Goal: Task Accomplishment & Management: Manage account settings

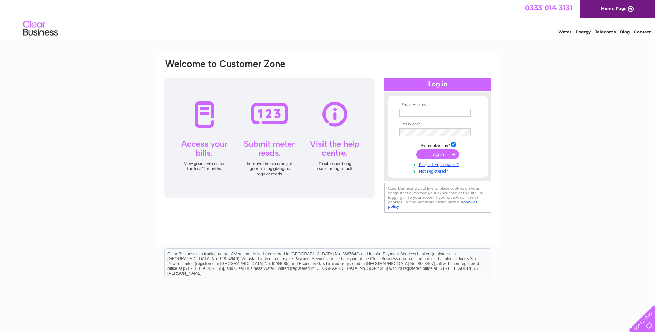
click at [405, 111] on input "text" at bounding box center [434, 113] width 71 height 8
paste input "Rachael.Gorrie@merciantrust.org.uk"
type input "Rachael.Gorrie@merciantrust.org.uk"
click at [433, 156] on input "submit" at bounding box center [437, 155] width 42 height 10
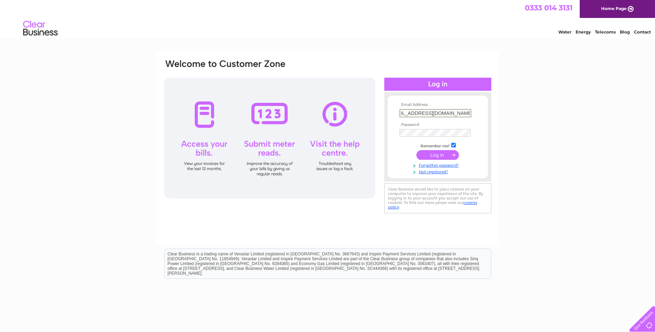
scroll to position [0, 0]
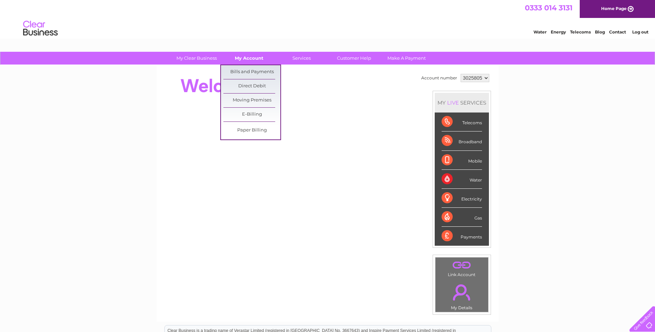
click at [250, 56] on link "My Account" at bounding box center [249, 58] width 57 height 13
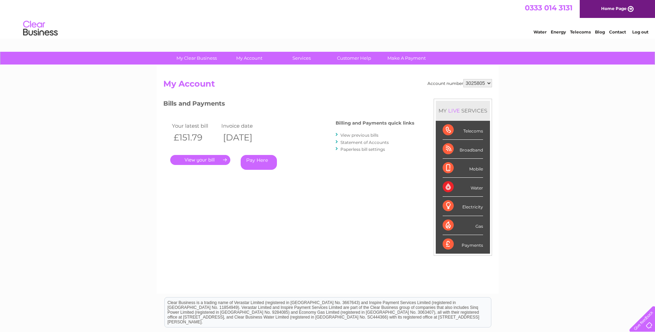
click at [251, 73] on div "Account number 3025805 My Account MY LIVE SERVICES Telecoms Broadband Mobile Wa…" at bounding box center [328, 179] width 342 height 229
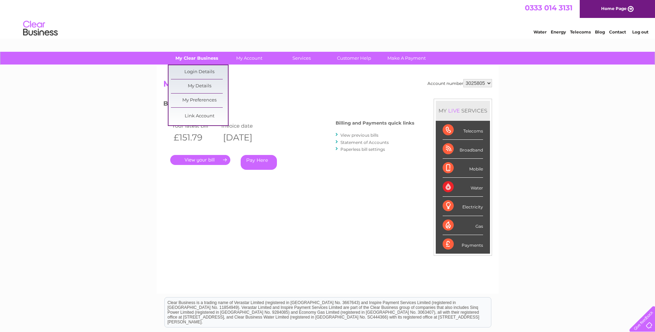
click at [189, 60] on link "My Clear Business" at bounding box center [196, 58] width 57 height 13
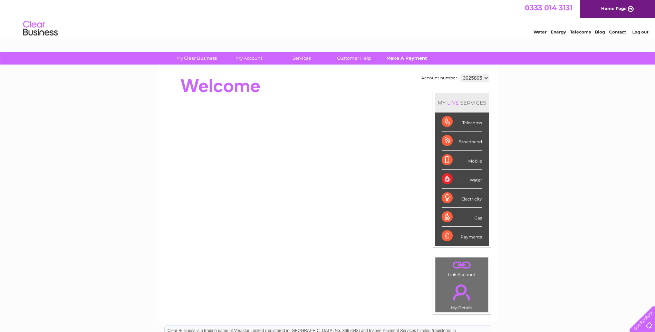
click at [406, 60] on link "Make A Payment" at bounding box center [406, 58] width 57 height 13
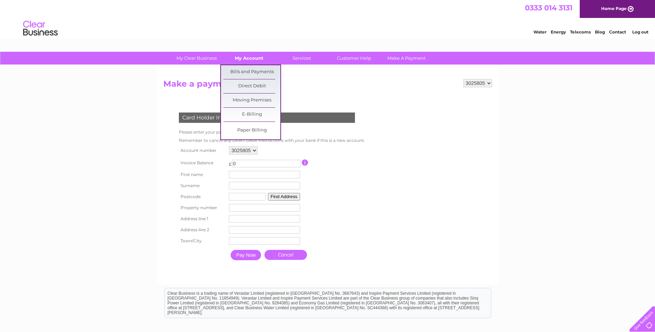
click at [248, 58] on link "My Account" at bounding box center [249, 58] width 57 height 13
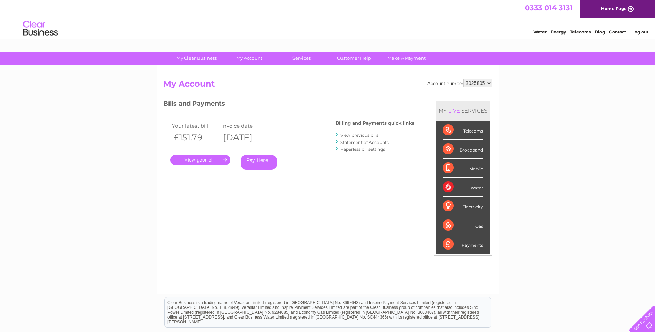
click at [374, 142] on link "Statement of Accounts" at bounding box center [364, 142] width 48 height 5
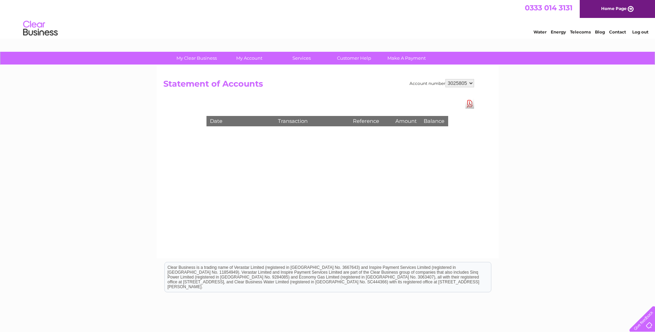
click at [470, 104] on link "Download Pdf" at bounding box center [469, 104] width 9 height 10
click at [468, 104] on link "Download Pdf" at bounding box center [469, 104] width 9 height 10
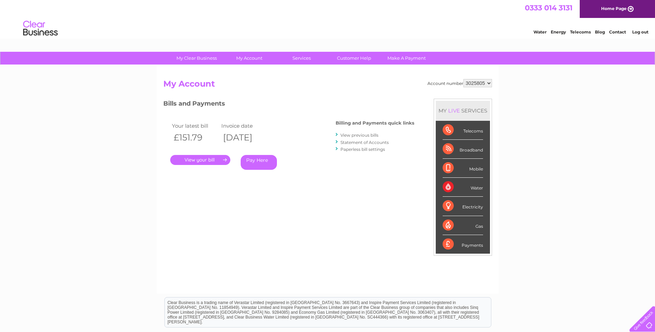
click at [358, 136] on link "View previous bills" at bounding box center [359, 135] width 38 height 5
click at [351, 141] on link "Statement of Accounts" at bounding box center [364, 142] width 48 height 5
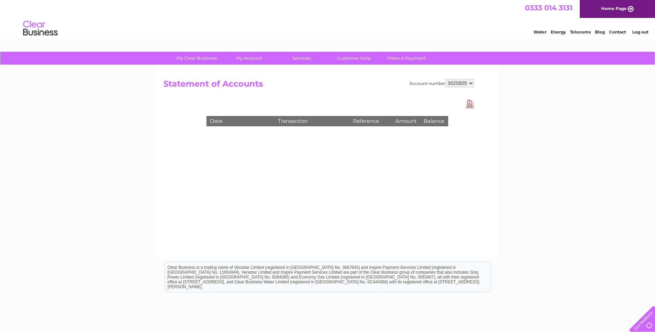
click at [467, 104] on link "Download Pdf" at bounding box center [469, 104] width 9 height 10
click at [246, 61] on link "My Account" at bounding box center [249, 58] width 57 height 13
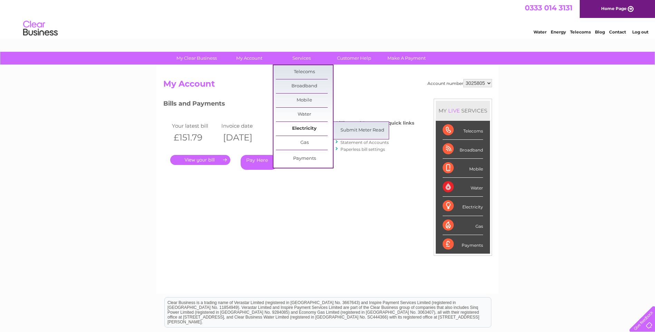
click at [299, 128] on link "Electricity" at bounding box center [304, 129] width 57 height 14
